Goal: Find specific page/section: Find specific page/section

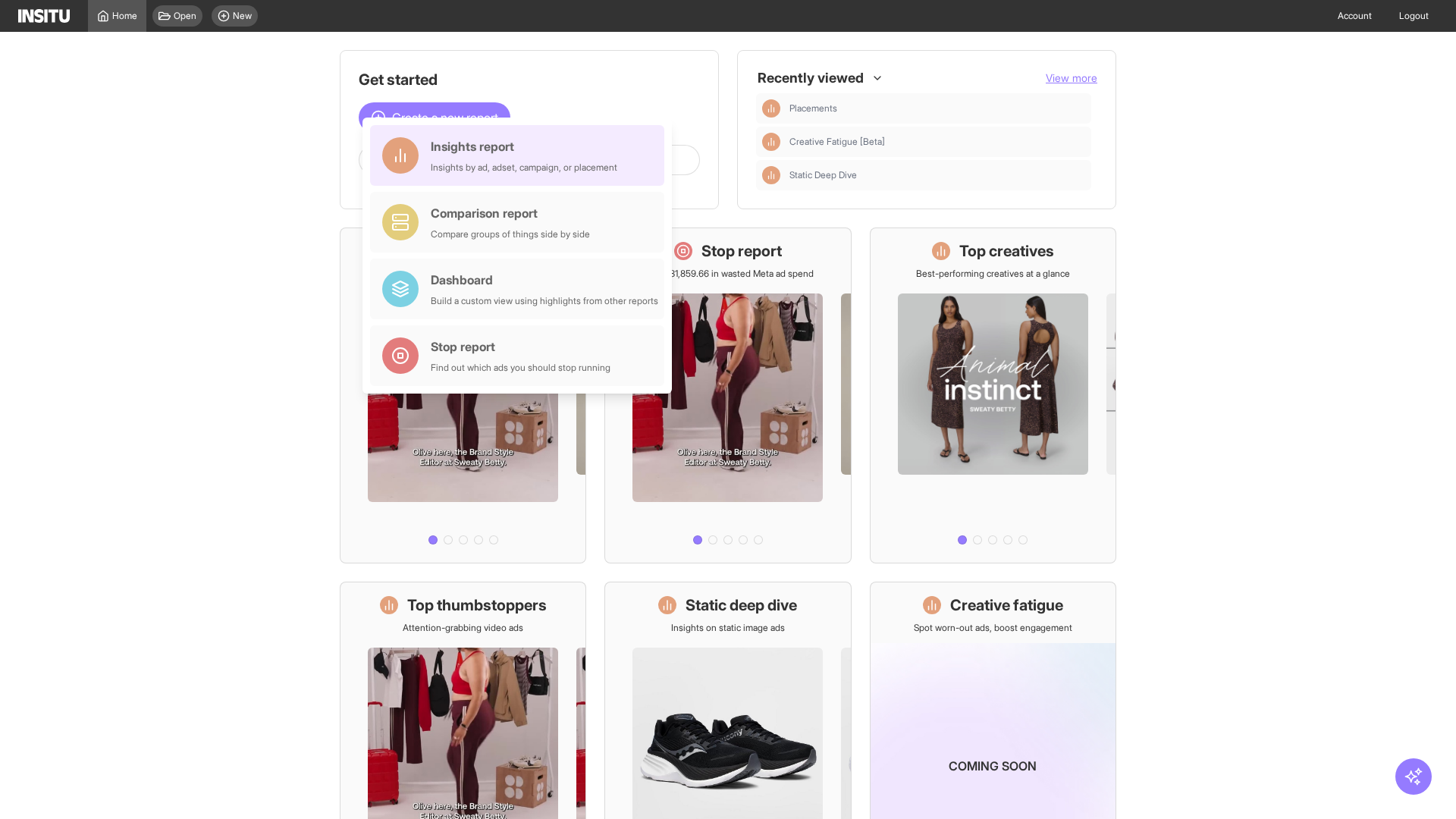
click at [521, 155] on div "Insights report Insights by ad, adset, campaign, or placement" at bounding box center [524, 155] width 186 height 37
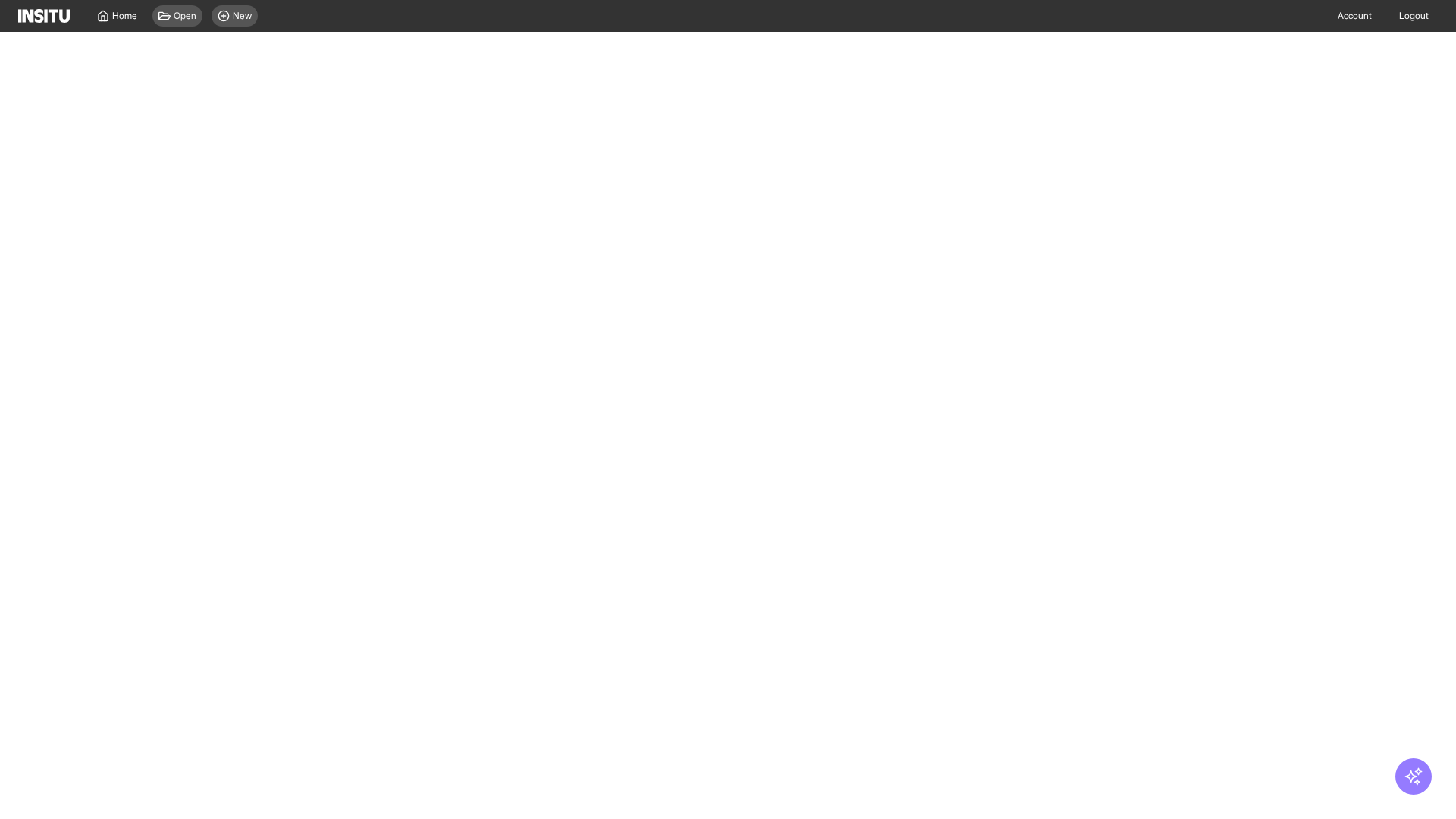
select select "**"
